Goal: Communication & Community: Answer question/provide support

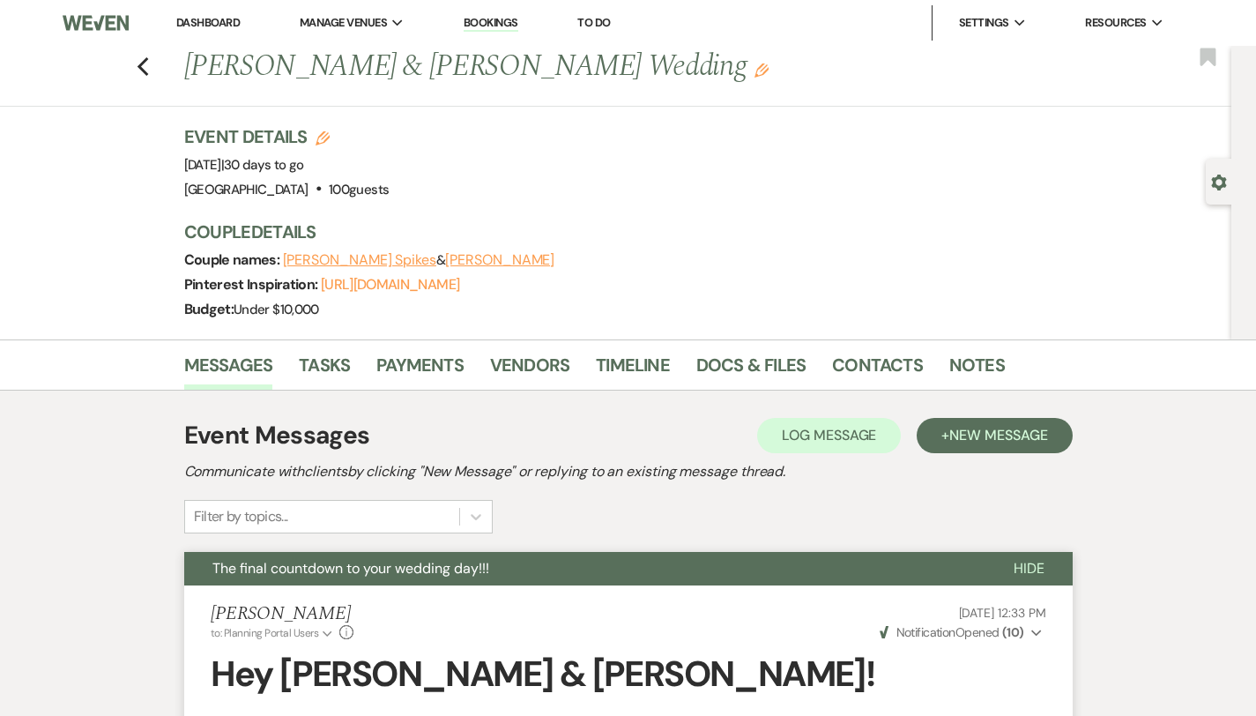
click at [197, 21] on link "Dashboard" at bounding box center [207, 22] width 63 height 15
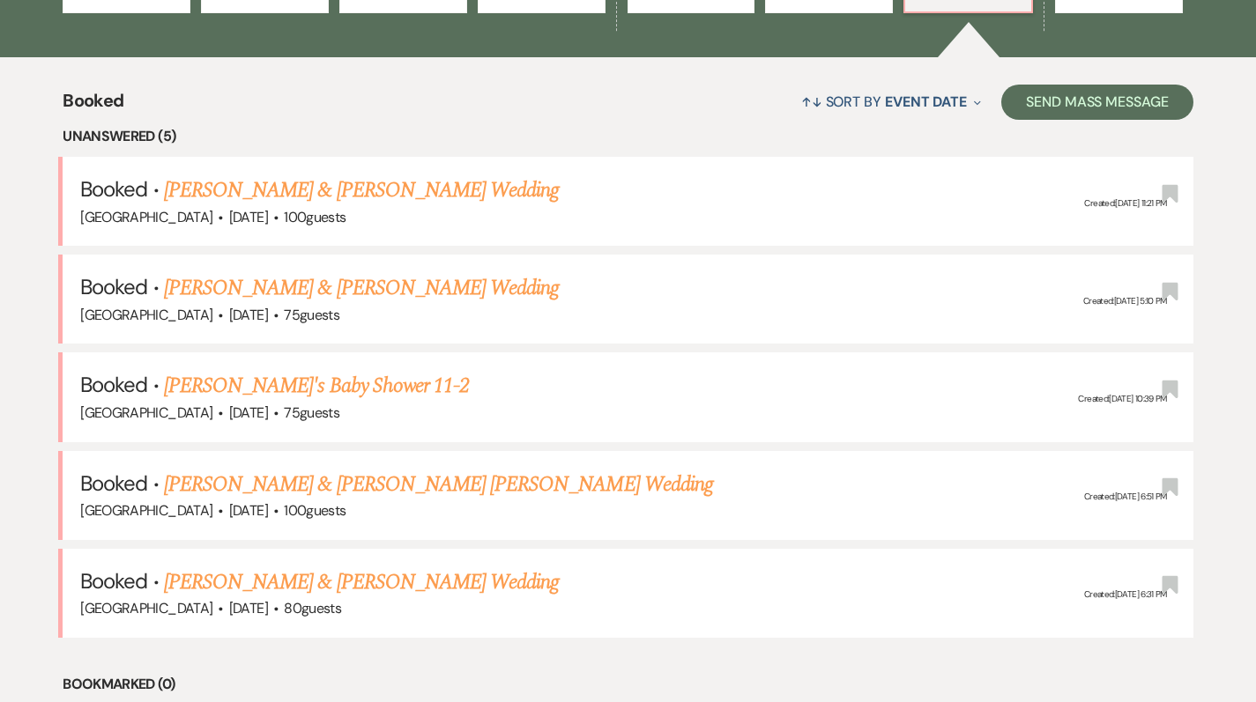
scroll to position [629, 0]
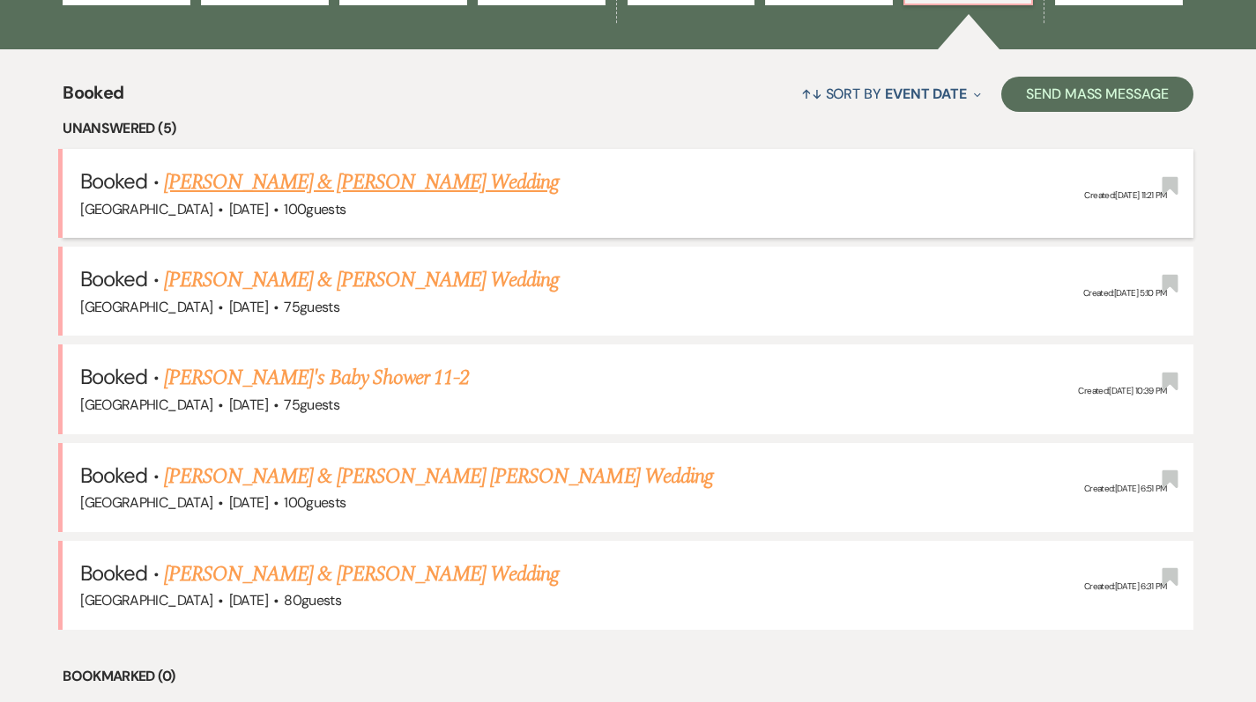
click at [406, 175] on link "[PERSON_NAME] & [PERSON_NAME] Wedding" at bounding box center [361, 183] width 395 height 32
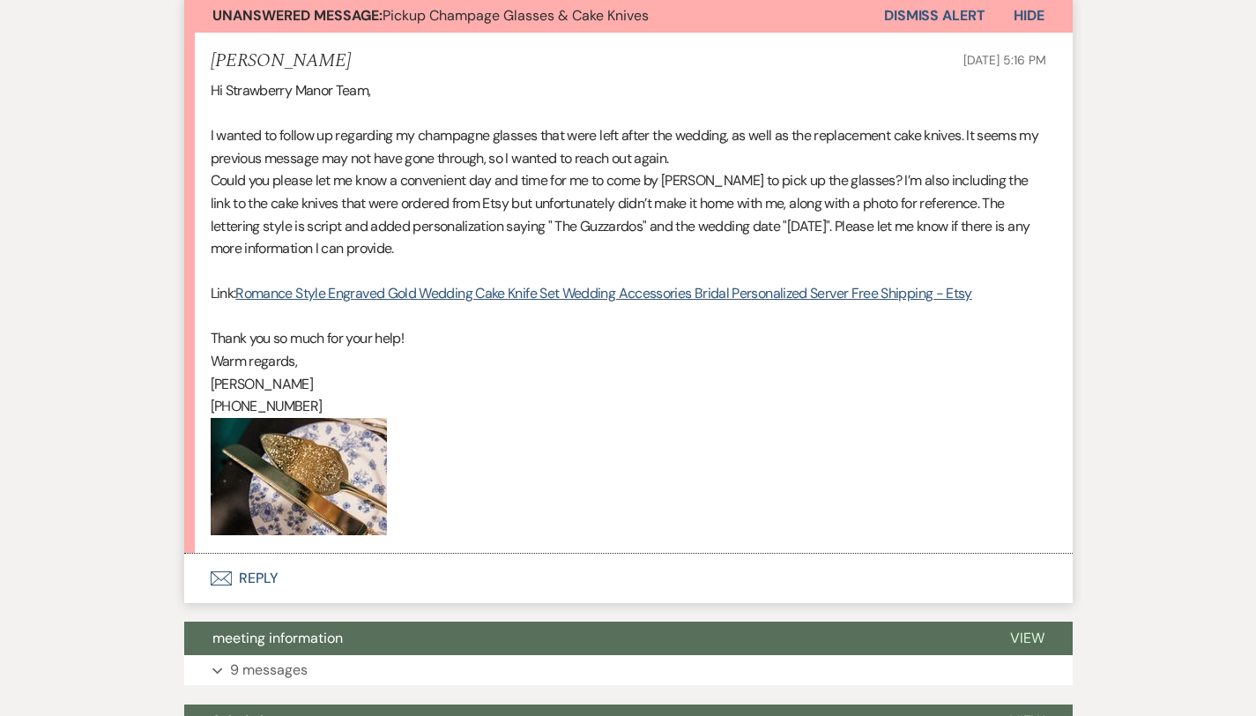
scroll to position [530, 0]
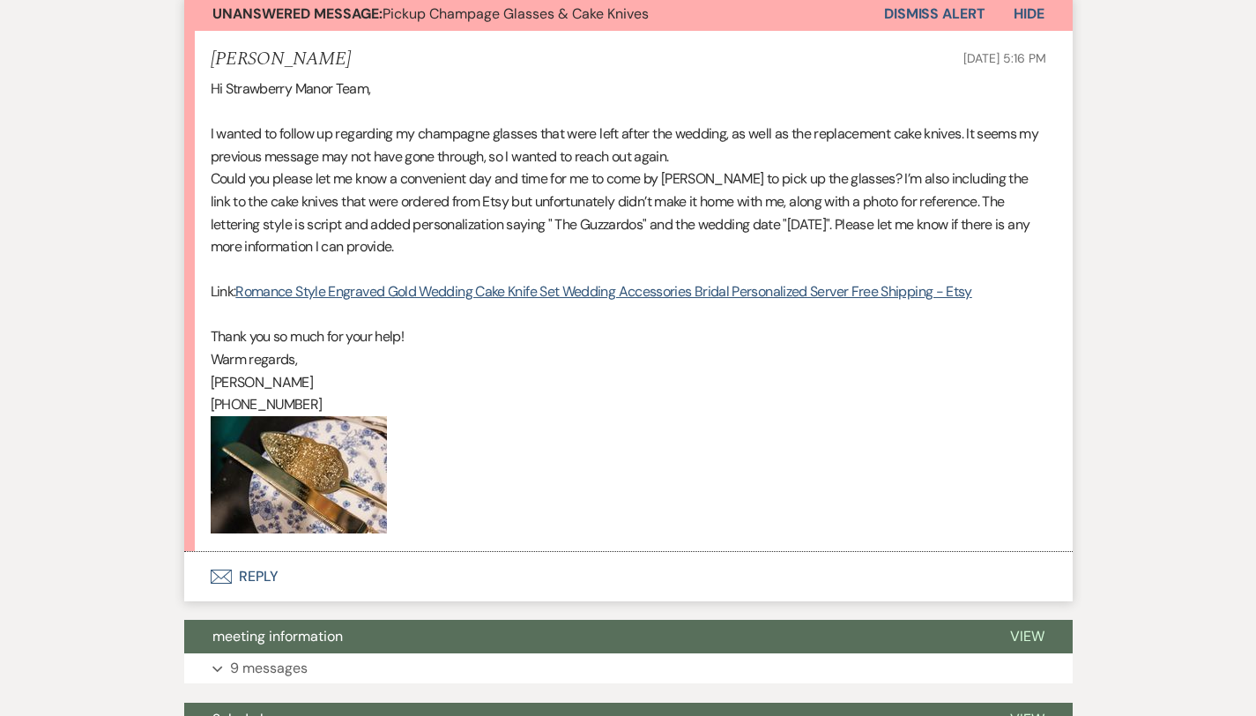
click at [211, 560] on button "Envelope Reply" at bounding box center [628, 576] width 888 height 49
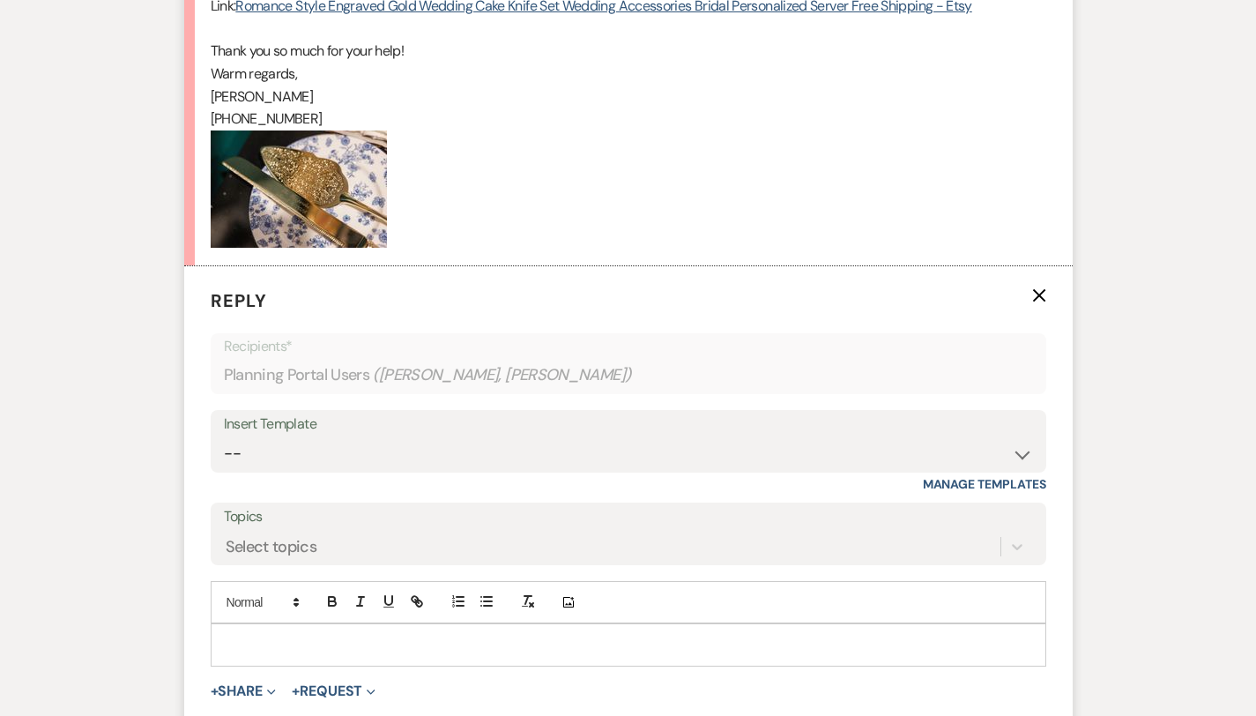
click at [225, 635] on p at bounding box center [628, 644] width 807 height 19
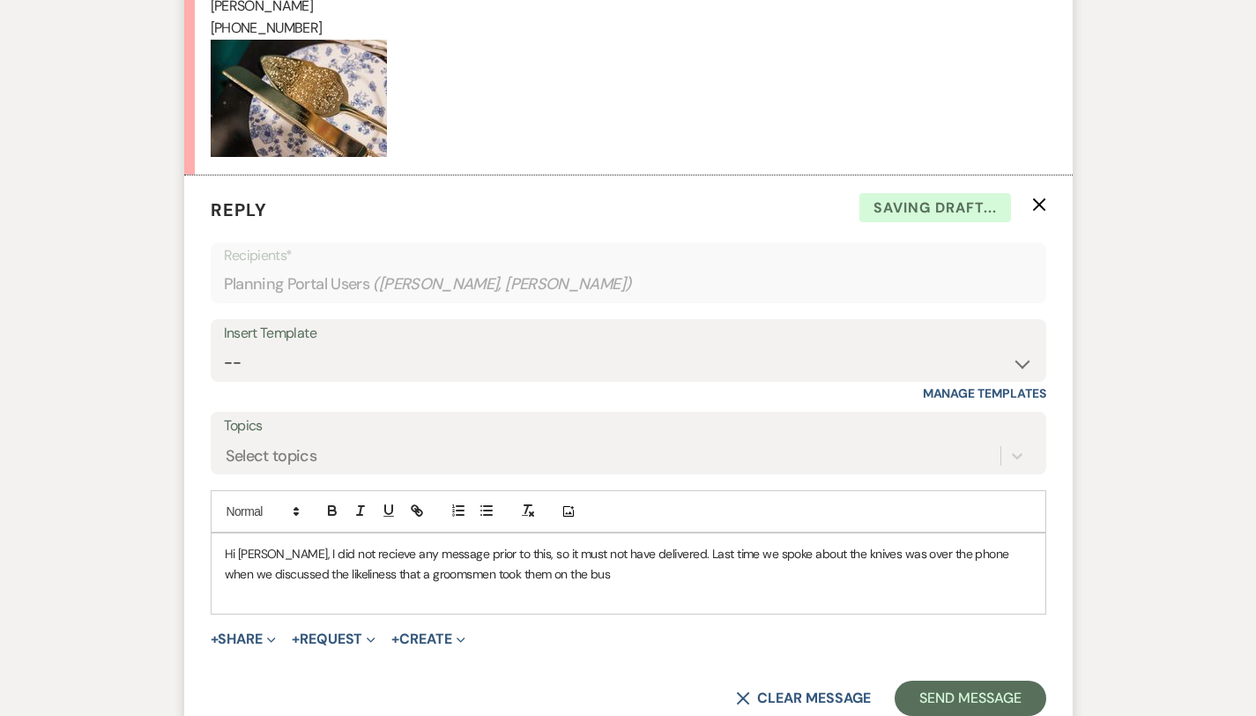
scroll to position [907, 0]
click at [295, 543] on p "Hi [PERSON_NAME], I did not recieve any message prior to this, so it must not h…" at bounding box center [628, 563] width 807 height 40
click at [267, 583] on p at bounding box center [628, 592] width 807 height 19
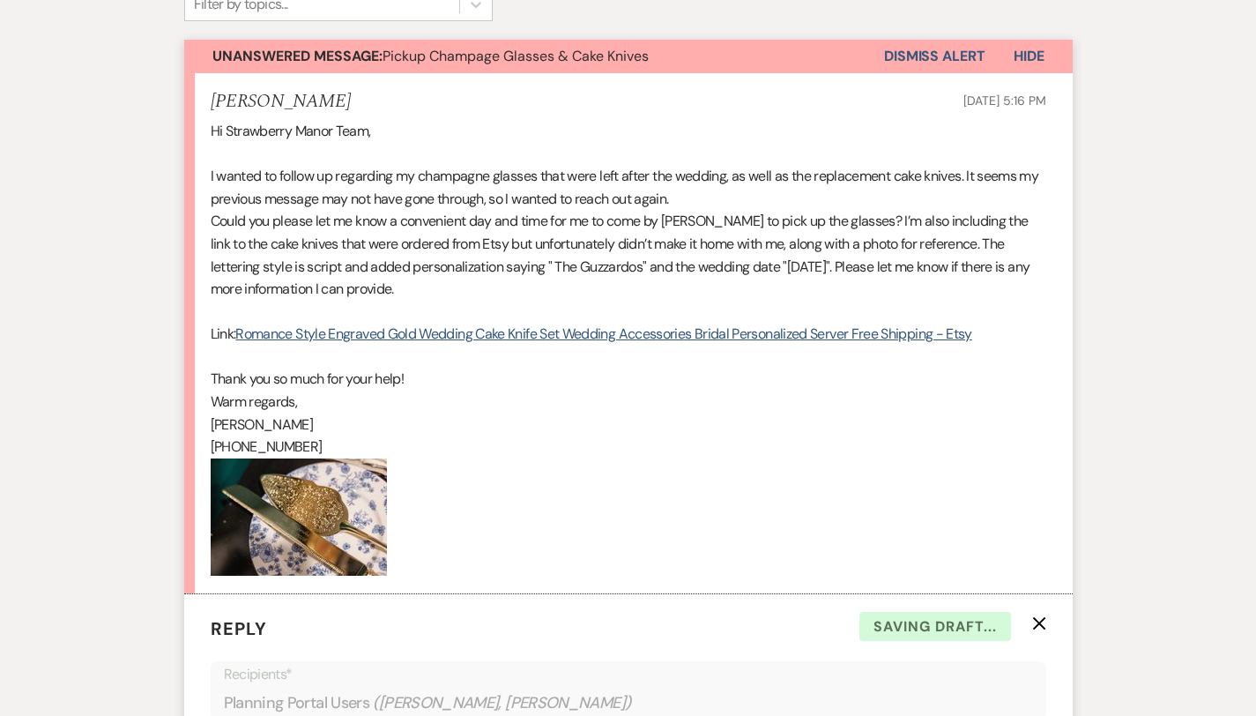
scroll to position [488, 0]
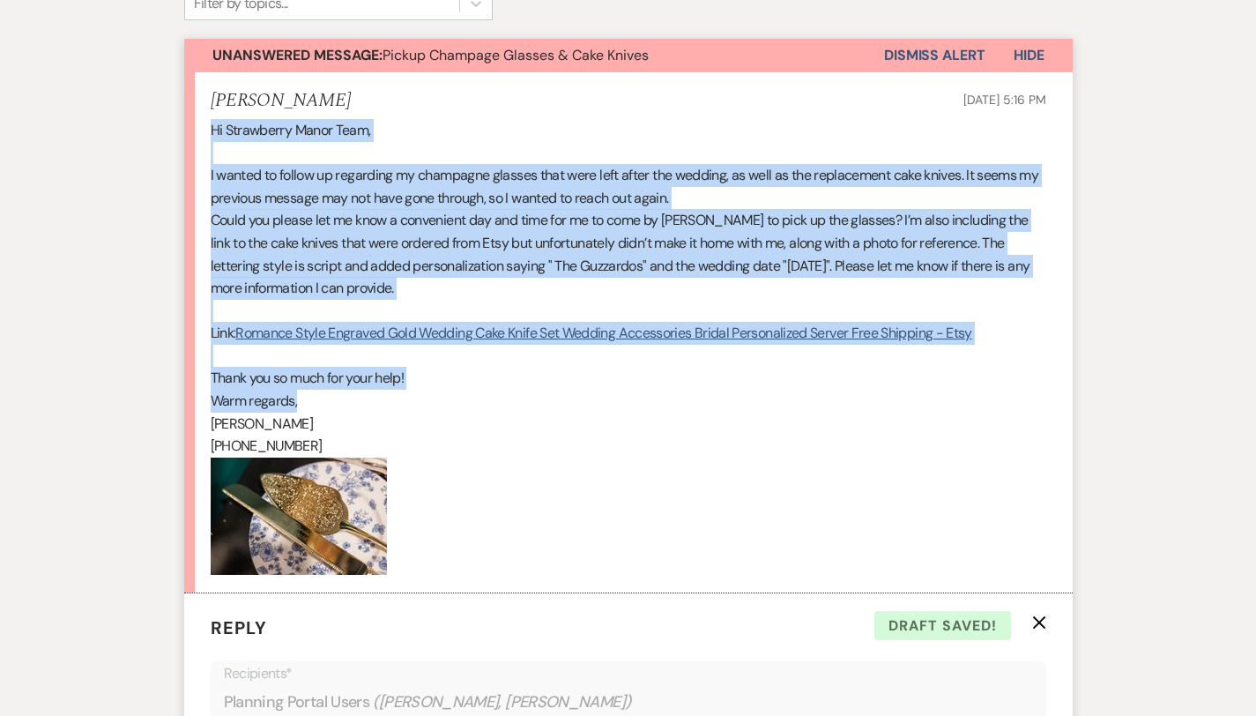
drag, startPoint x: 147, startPoint y: 126, endPoint x: 274, endPoint y: 388, distance: 290.9
click at [274, 388] on li "[PERSON_NAME] [DATE] 5:16 PM Hi Strawberry Manor Team, I wanted to follow up re…" at bounding box center [628, 332] width 888 height 521
copy div "Hi Strawberry Manor Team, I wanted to follow up regarding my champagne glasses …"
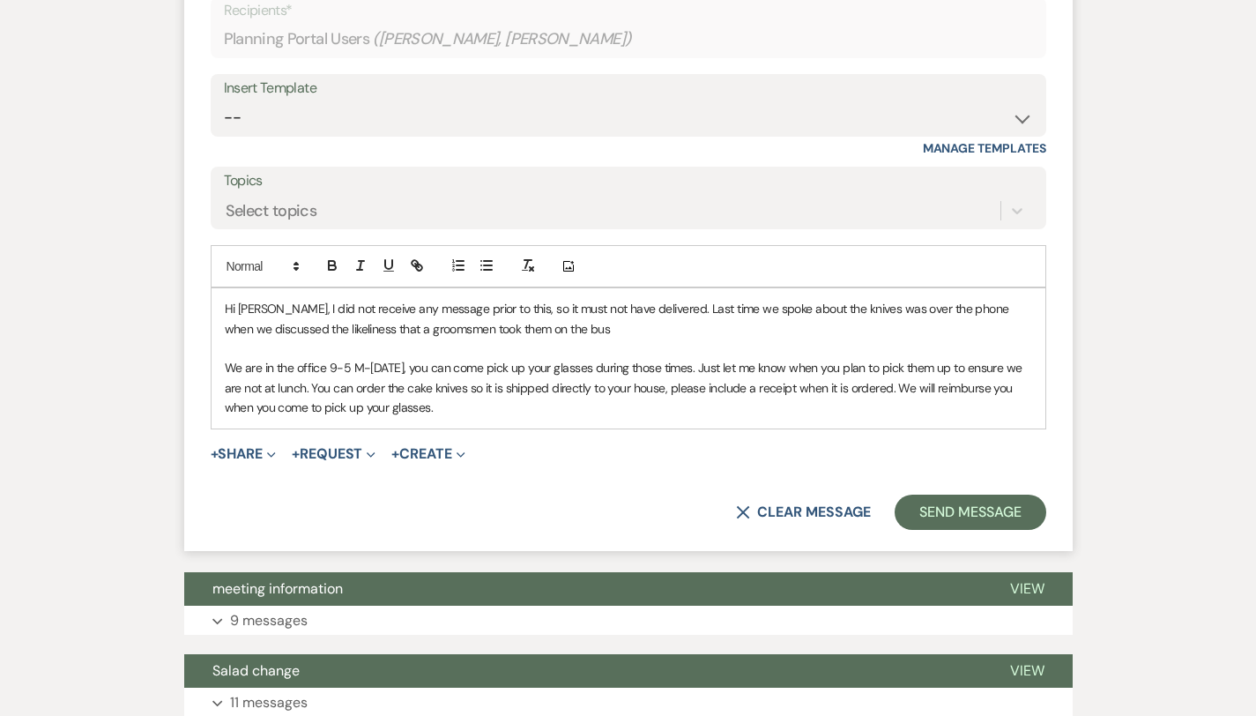
scroll to position [1153, 0]
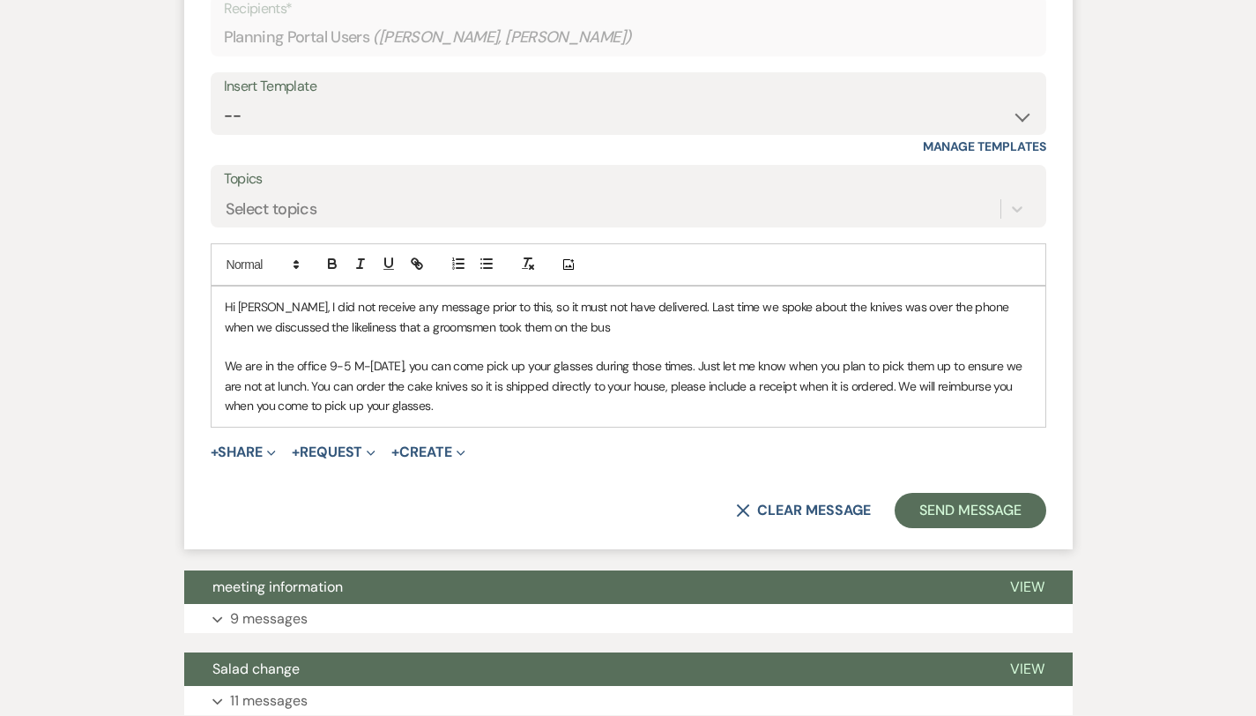
drag, startPoint x: 161, startPoint y: 286, endPoint x: 779, endPoint y: 435, distance: 635.5
click at [779, 435] on form "Reply X Draft Recipients* Planning Portal Users ( [PERSON_NAME], [PERSON_NAME] …" at bounding box center [628, 239] width 888 height 620
copy div "Hi [PERSON_NAME], I did not receive any message prior to this, so it must not h…"
